Goal: Communication & Community: Ask a question

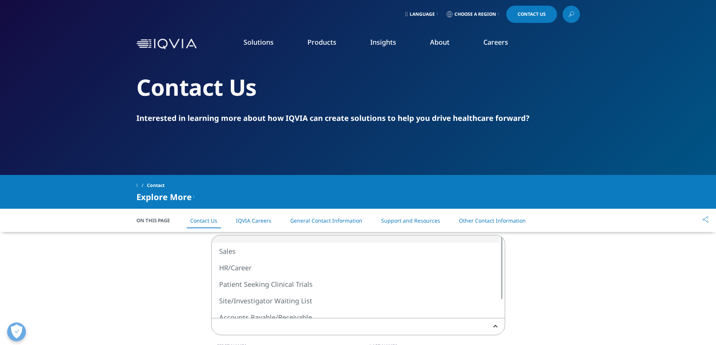
click at [318, 328] on span at bounding box center [357, 327] width 293 height 17
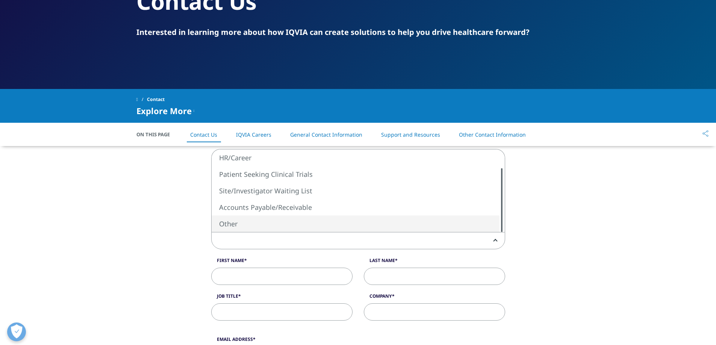
scroll to position [113, 0]
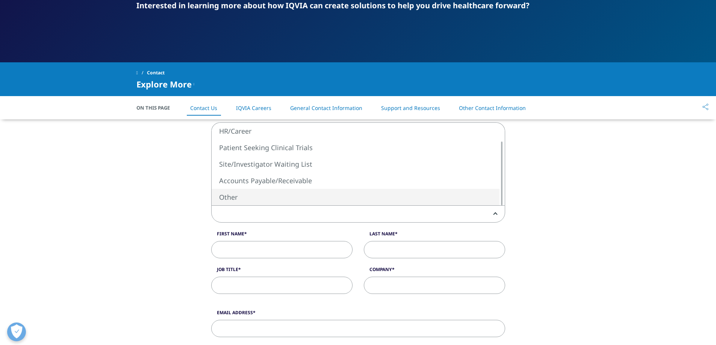
select select "Other"
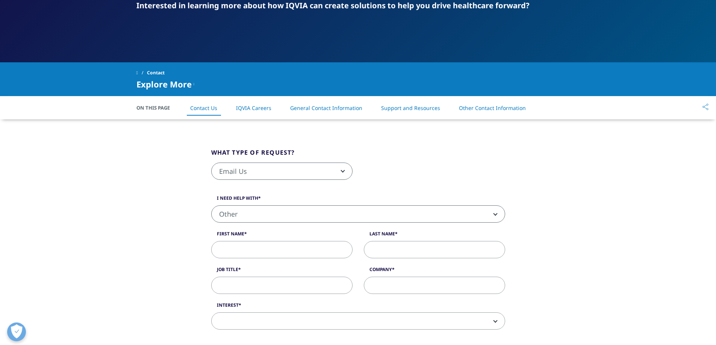
click at [270, 257] on input "First Name" at bounding box center [281, 249] width 141 height 17
type input "[PERSON_NAME]"
type input "Otieno"
type input "0710406944"
select select "[GEOGRAPHIC_DATA]"
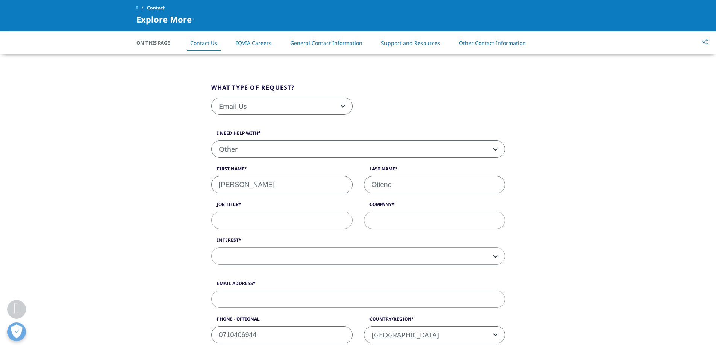
scroll to position [115, 0]
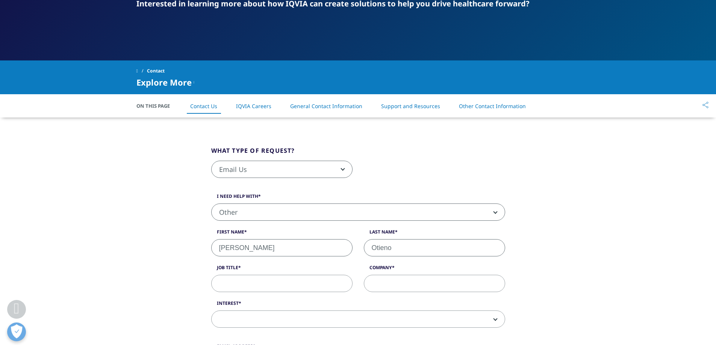
click at [266, 290] on input "Job Title" at bounding box center [281, 283] width 141 height 17
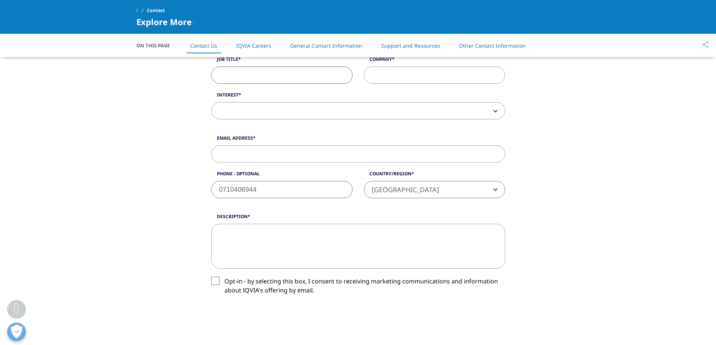
scroll to position [265, 0]
click at [494, 112] on b at bounding box center [494, 112] width 0 height 0
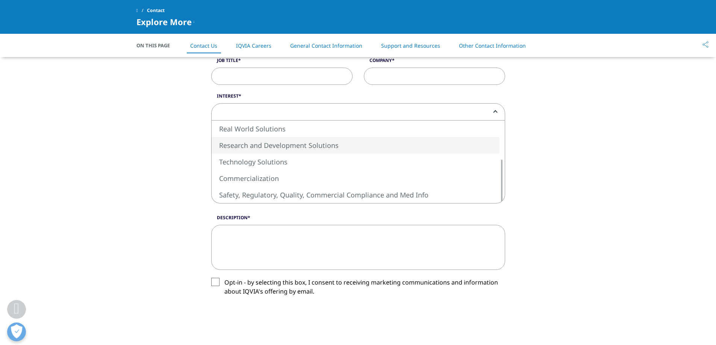
select select "Research and Development Solutions"
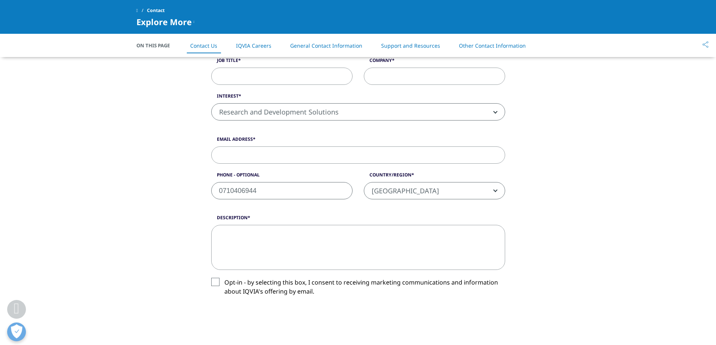
click at [256, 151] on input "Email Address" at bounding box center [358, 155] width 294 height 17
type input "[EMAIL_ADDRESS][DOMAIN_NAME]"
click at [215, 280] on label "Opt-in - by selecting this box, I consent to receiving marketing communications…" at bounding box center [358, 289] width 294 height 22
click at [224, 278] on input "Opt-in - by selecting this box, I consent to receiving marketing communications…" at bounding box center [224, 278] width 0 height 0
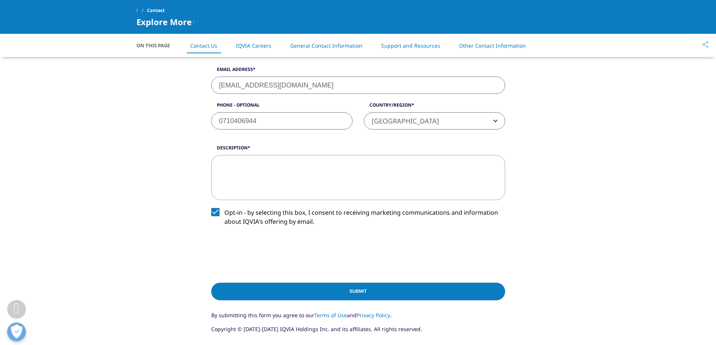
scroll to position [415, 0]
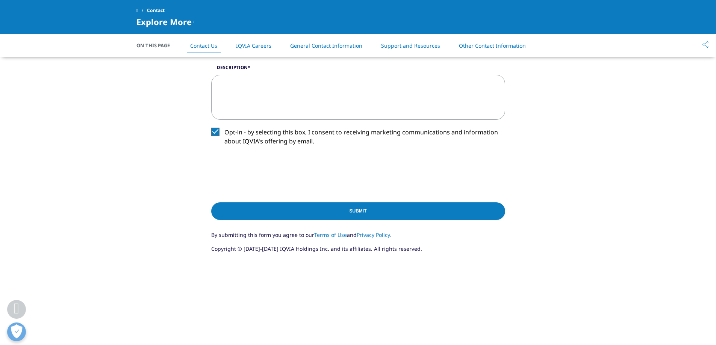
click at [341, 214] on input "Submit" at bounding box center [358, 211] width 294 height 18
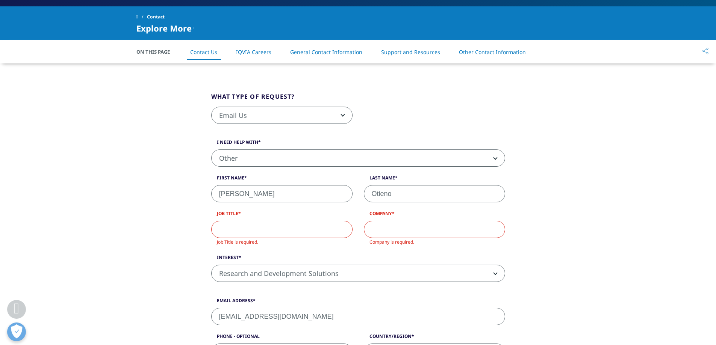
click at [281, 234] on input "Job Title" at bounding box center [281, 229] width 141 height 17
type input "r"
click at [380, 228] on input "Company" at bounding box center [434, 229] width 141 height 17
click at [323, 230] on input "RESEARCH AND INFORMATION" at bounding box center [281, 229] width 141 height 17
type input "R"
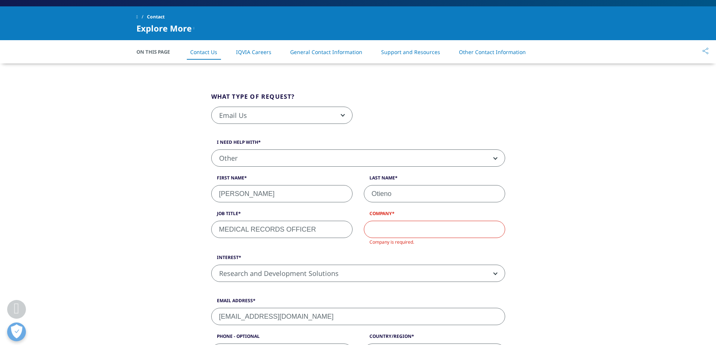
type input "MEDICAL RECORDS OFFICER"
click at [415, 229] on input "Company" at bounding box center [434, 229] width 141 height 17
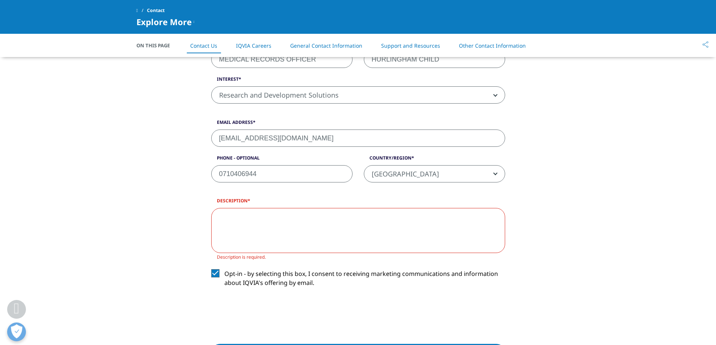
scroll to position [258, 0]
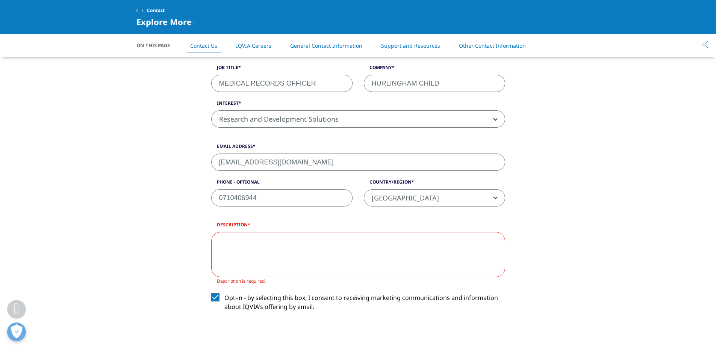
click at [443, 84] on input "HURLINGHAM CHILD" at bounding box center [434, 83] width 141 height 17
type input "HURLINGHAM CHILDRENS CLINIC"
click at [262, 245] on textarea "Description" at bounding box center [358, 254] width 294 height 45
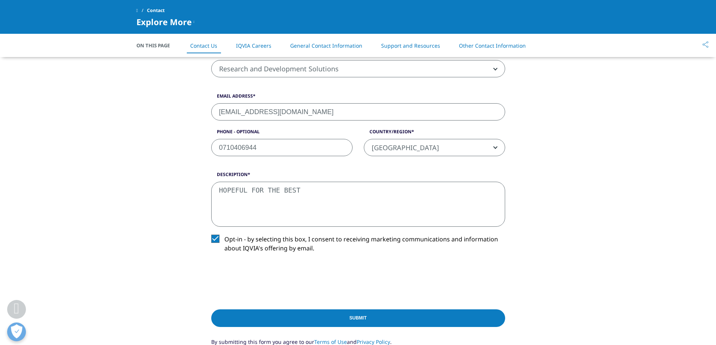
scroll to position [370, 0]
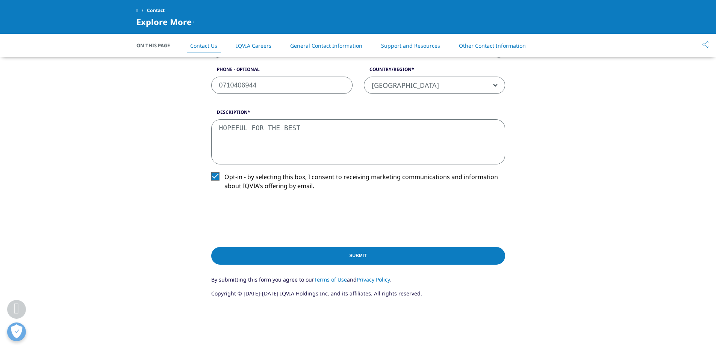
type textarea "HOPEFUL FOR THE BEST"
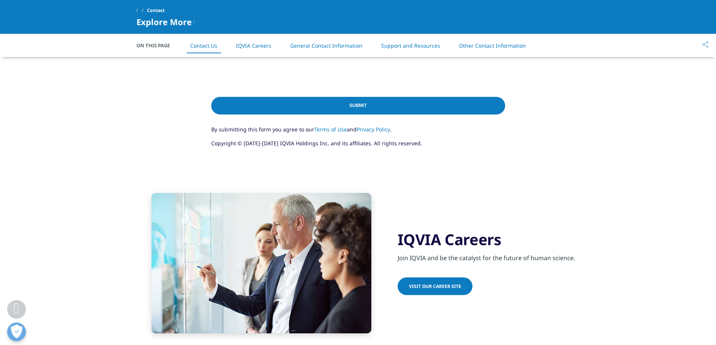
click at [352, 104] on input "Submit" at bounding box center [358, 106] width 294 height 18
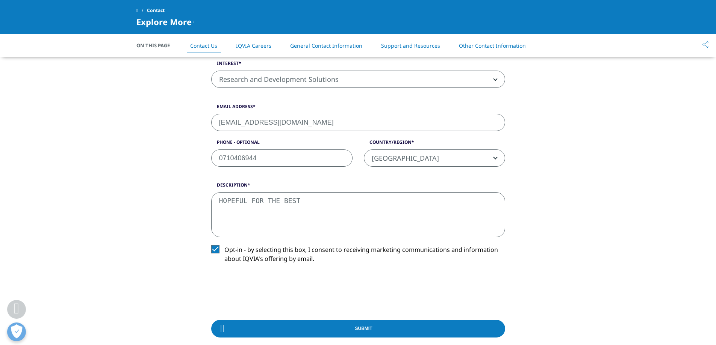
scroll to position [354, 0]
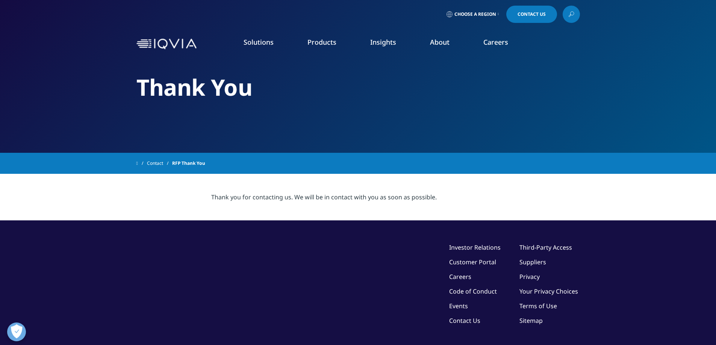
click at [412, 213] on link "COMPLIANCE OVERVIEW" at bounding box center [424, 211] width 114 height 20
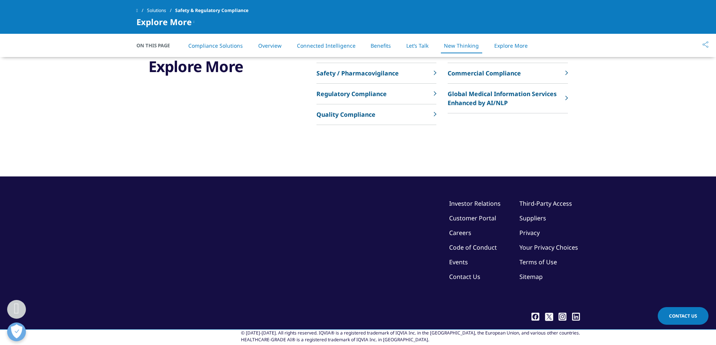
scroll to position [2019, 0]
